Goal: Task Accomplishment & Management: Manage account settings

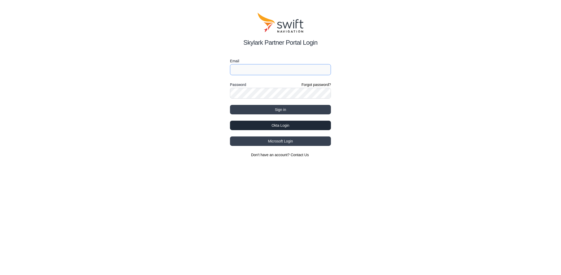
type input "bo.du@swift-nav.com"
click at [292, 127] on button "Okta Login" at bounding box center [280, 125] width 101 height 9
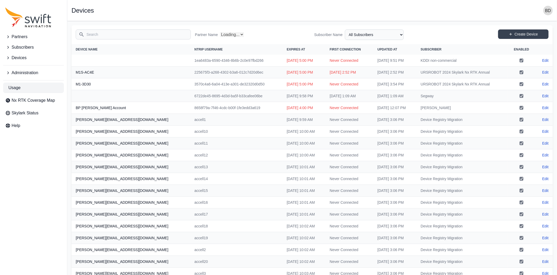
select select "Partner Name"
click at [190, 69] on td "225675f3-a268-4302-b3a6-012c7d20d6ec" at bounding box center [236, 72] width 92 height 12
click at [325, 126] on td "Never Connected" at bounding box center [349, 132] width 48 height 12
click at [36, 72] on span "Administration" at bounding box center [25, 73] width 27 height 6
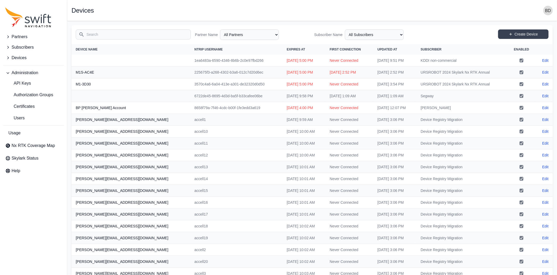
click at [26, 59] on span "Devices" at bounding box center [19, 58] width 15 height 6
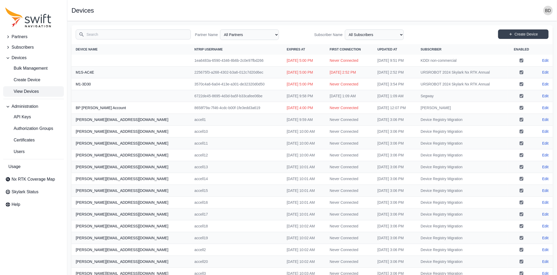
click at [29, 91] on span "View Devices" at bounding box center [22, 91] width 34 height 6
click at [31, 90] on span "View Devices" at bounding box center [22, 91] width 34 height 6
click at [17, 90] on span "View Devices" at bounding box center [22, 91] width 34 height 6
click at [18, 88] on link "View Devices" at bounding box center [33, 91] width 61 height 11
click at [26, 79] on span "Create Device" at bounding box center [22, 80] width 35 height 6
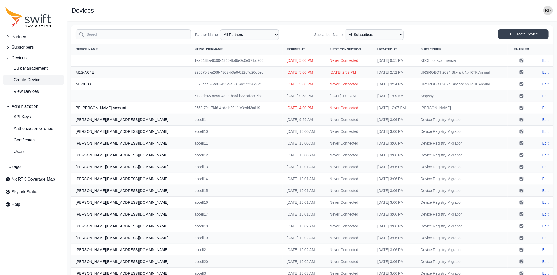
select select "ab3272ce-40d0-4c94-a524-96a758ab755c"
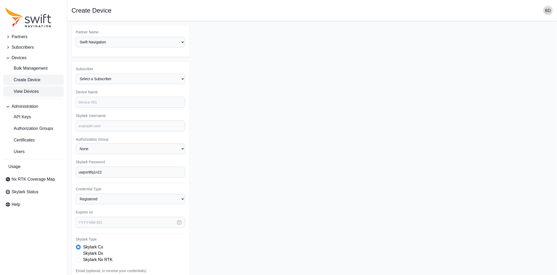
click at [31, 92] on span "View Devices" at bounding box center [22, 91] width 34 height 6
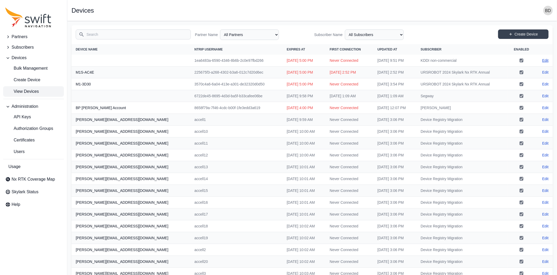
click at [546, 59] on link "Edit" at bounding box center [545, 60] width 6 height 5
select select "ab3272ce-40d0-4c94-a524-96a758ab755c"
select select "81da0e77-e0fb-4414-8bd2-3d26afd5e29c"
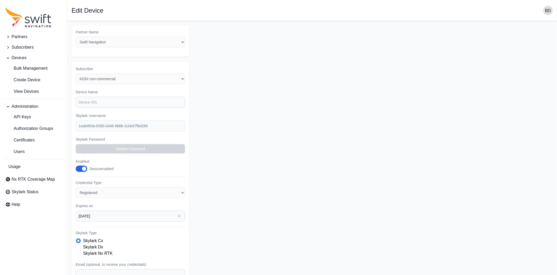
scroll to position [70, 0]
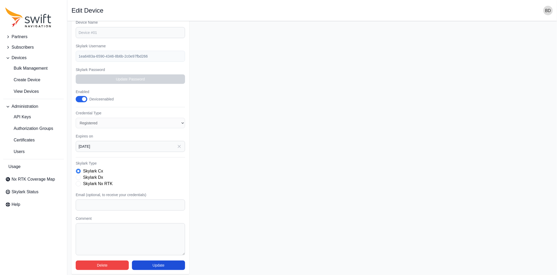
click at [356, 133] on form "Partner Name Select a Partner AlpsAlpine Asensing Bad Elf Bench Mark Equipment …" at bounding box center [311, 115] width 481 height 318
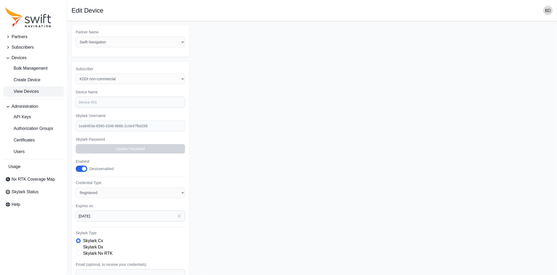
click at [34, 95] on link "View Devices" at bounding box center [33, 91] width 61 height 11
